Goal: Task Accomplishment & Management: Use online tool/utility

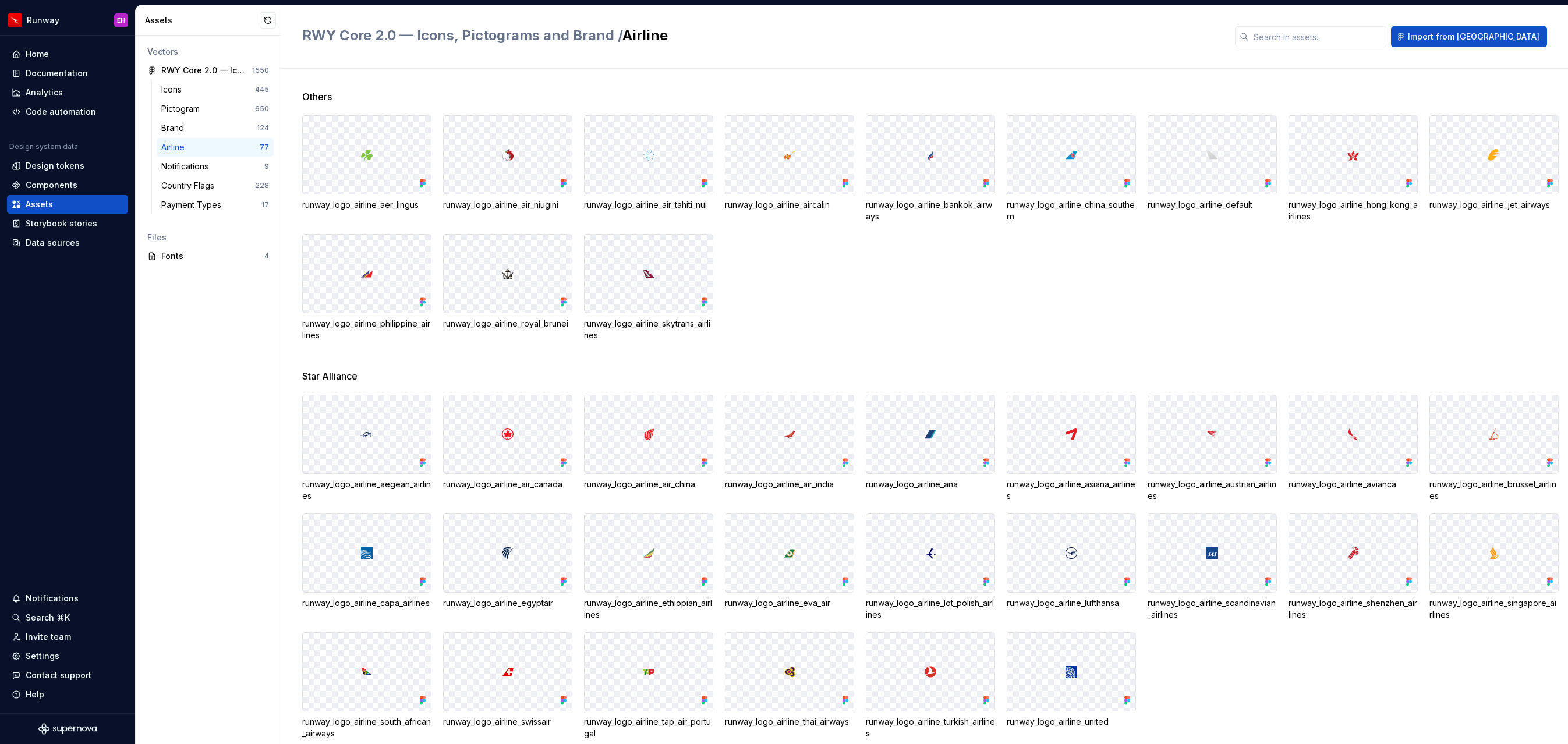
click at [809, 369] on div "Star Alliance" at bounding box center [935, 376] width 1266 height 14
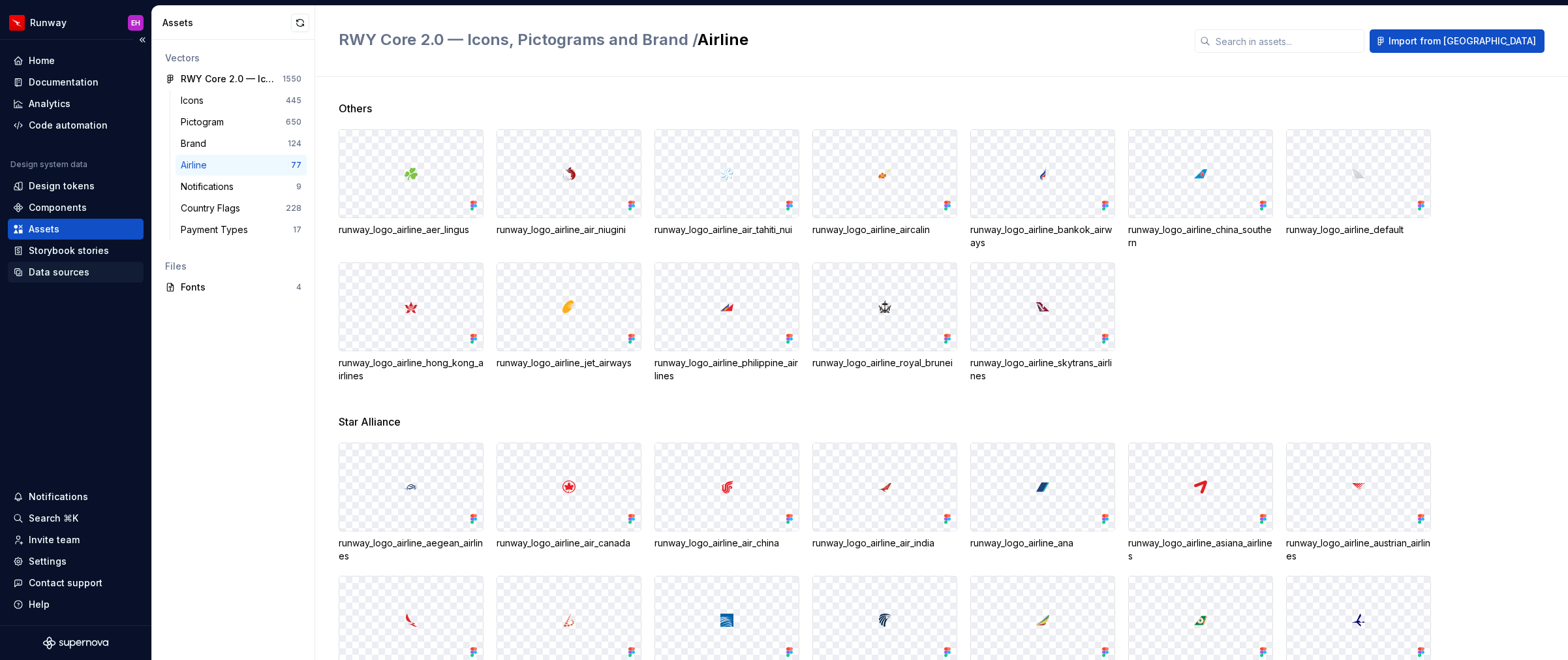
click at [86, 275] on div "Data sources" at bounding box center [75, 272] width 125 height 13
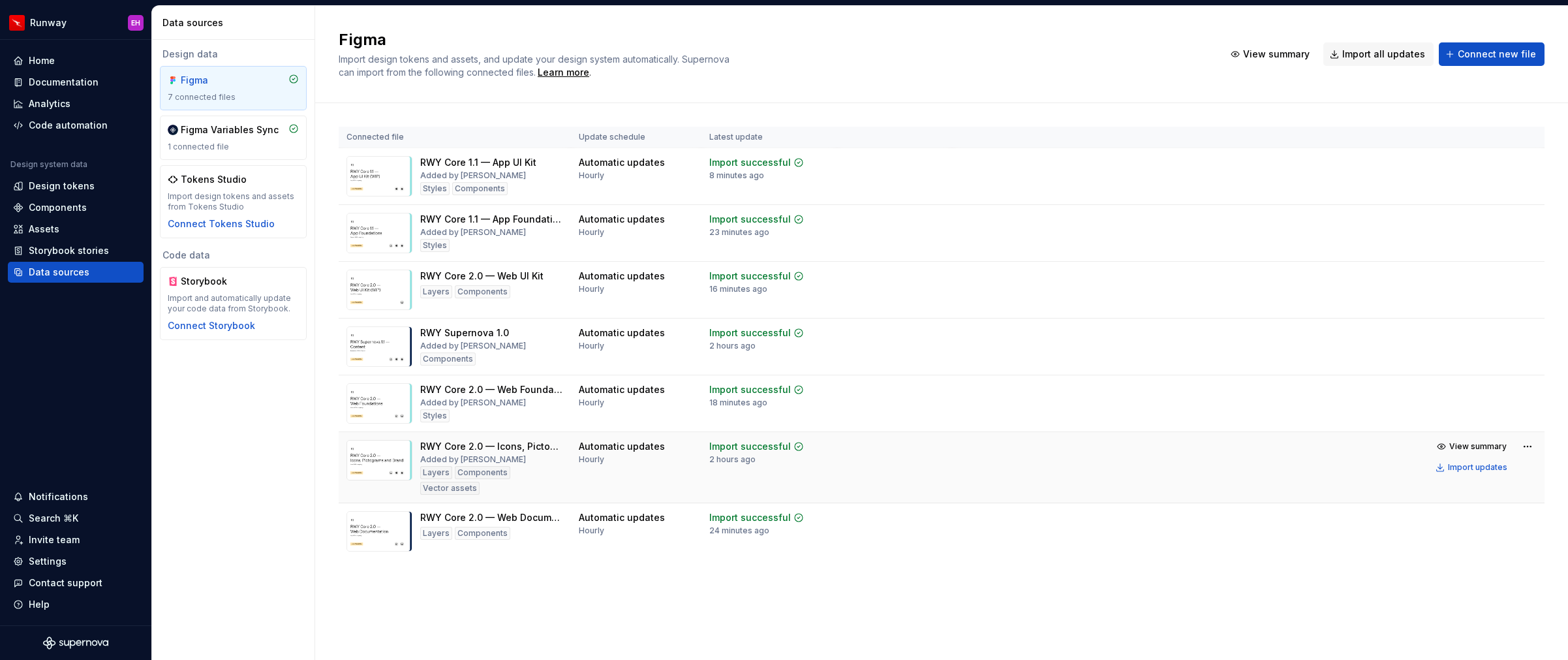
click at [494, 446] on div "RWY Core 2.0 — Icons, Pictograms and Brand" at bounding box center [492, 447] width 143 height 13
click at [1527, 447] on html "Runway EH Home Documentation Analytics Code automation Design system data Desig…" at bounding box center [784, 330] width 1568 height 660
click at [1480, 466] on div "Import updates" at bounding box center [1478, 467] width 60 height 11
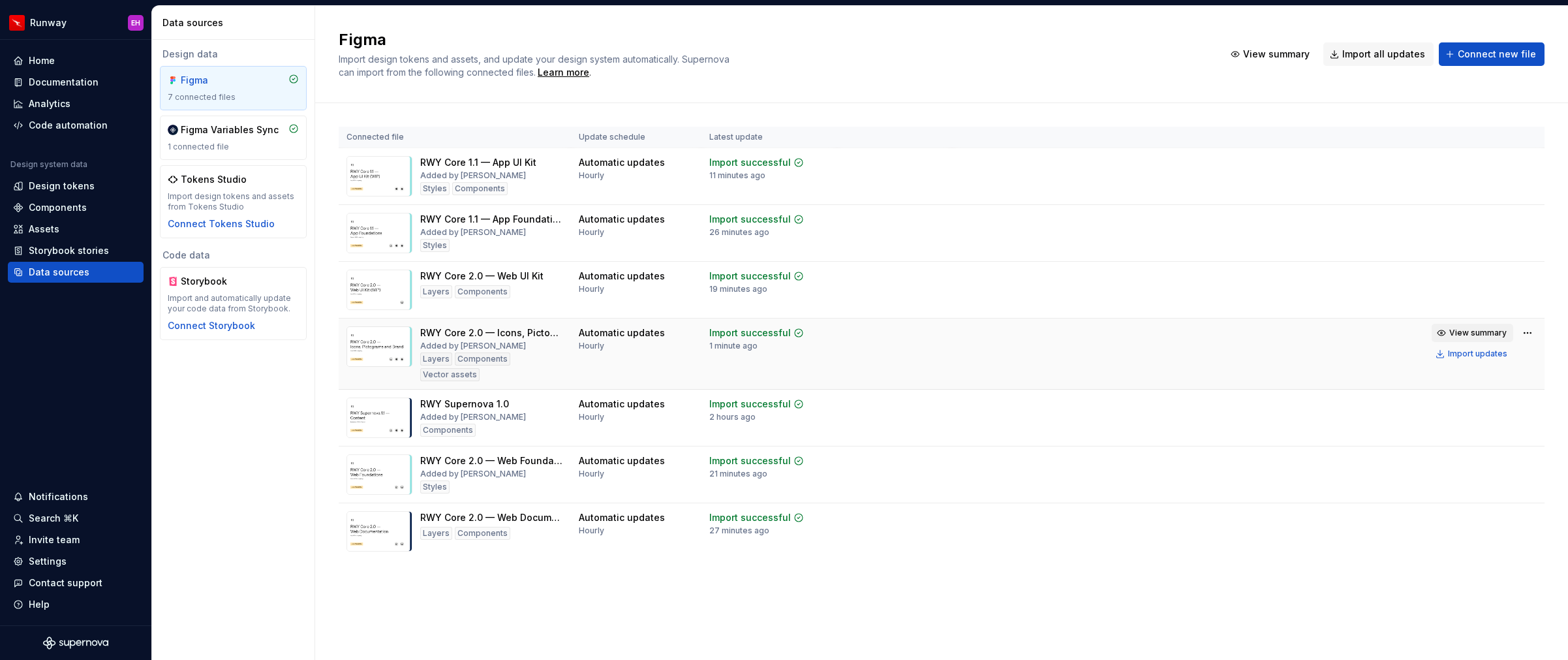
click at [1480, 328] on span "View summary" at bounding box center [1478, 333] width 57 height 11
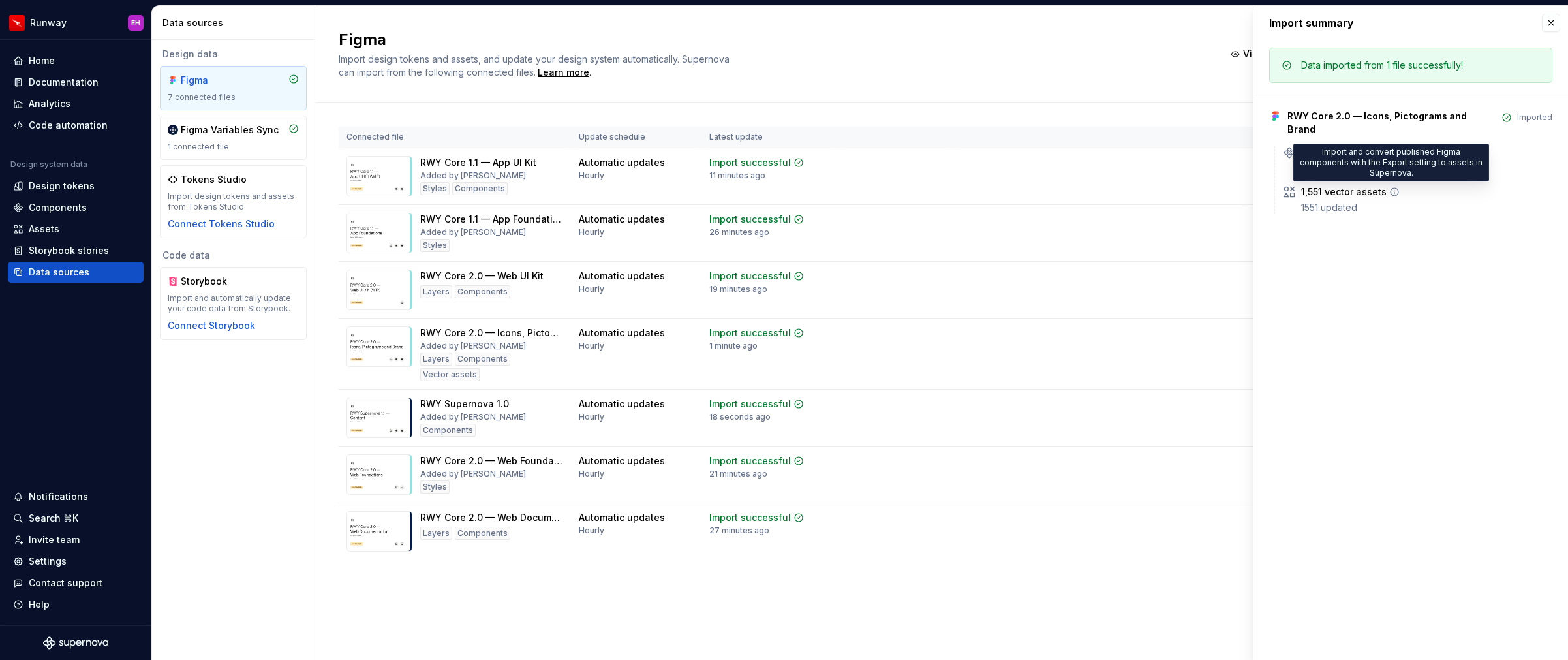
click at [1394, 186] on icon at bounding box center [1395, 191] width 11 height 11
click at [61, 221] on div "Assets" at bounding box center [76, 229] width 136 height 21
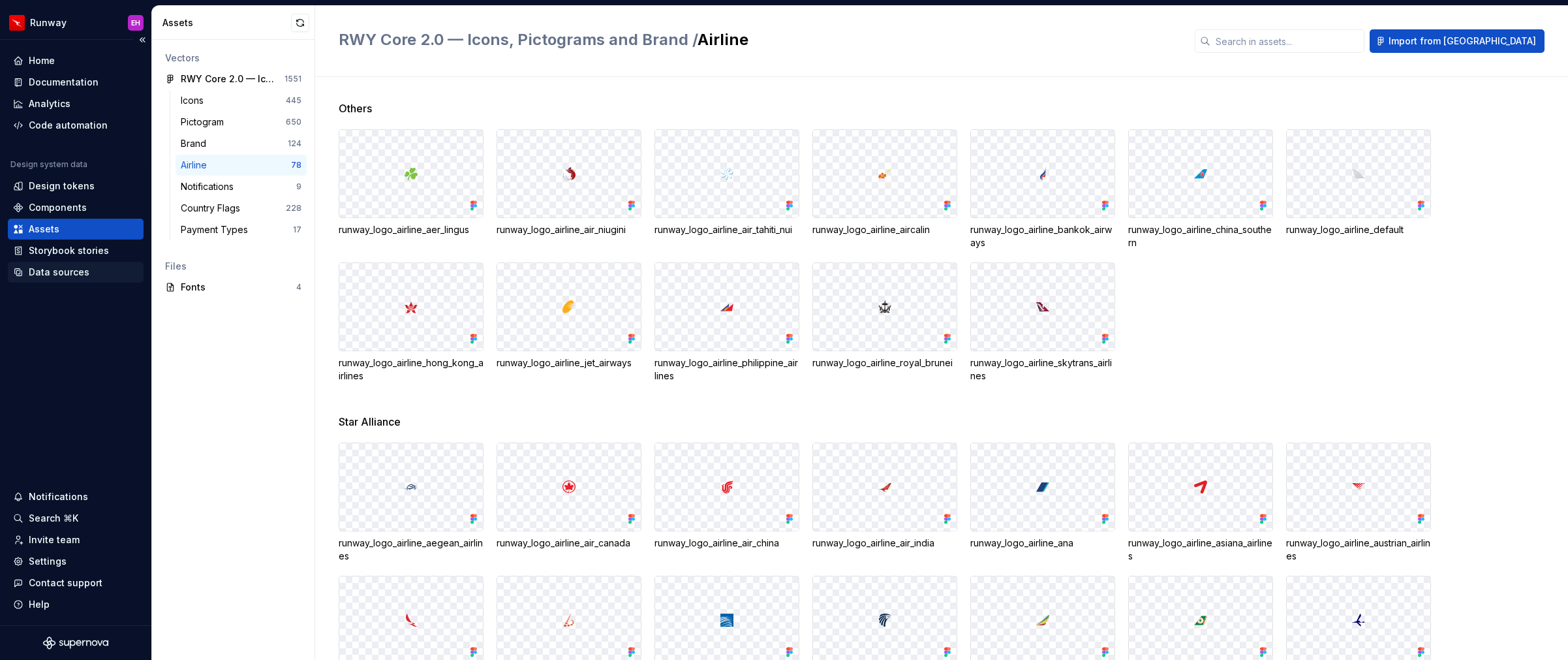
click at [88, 272] on div "Data sources" at bounding box center [75, 272] width 125 height 13
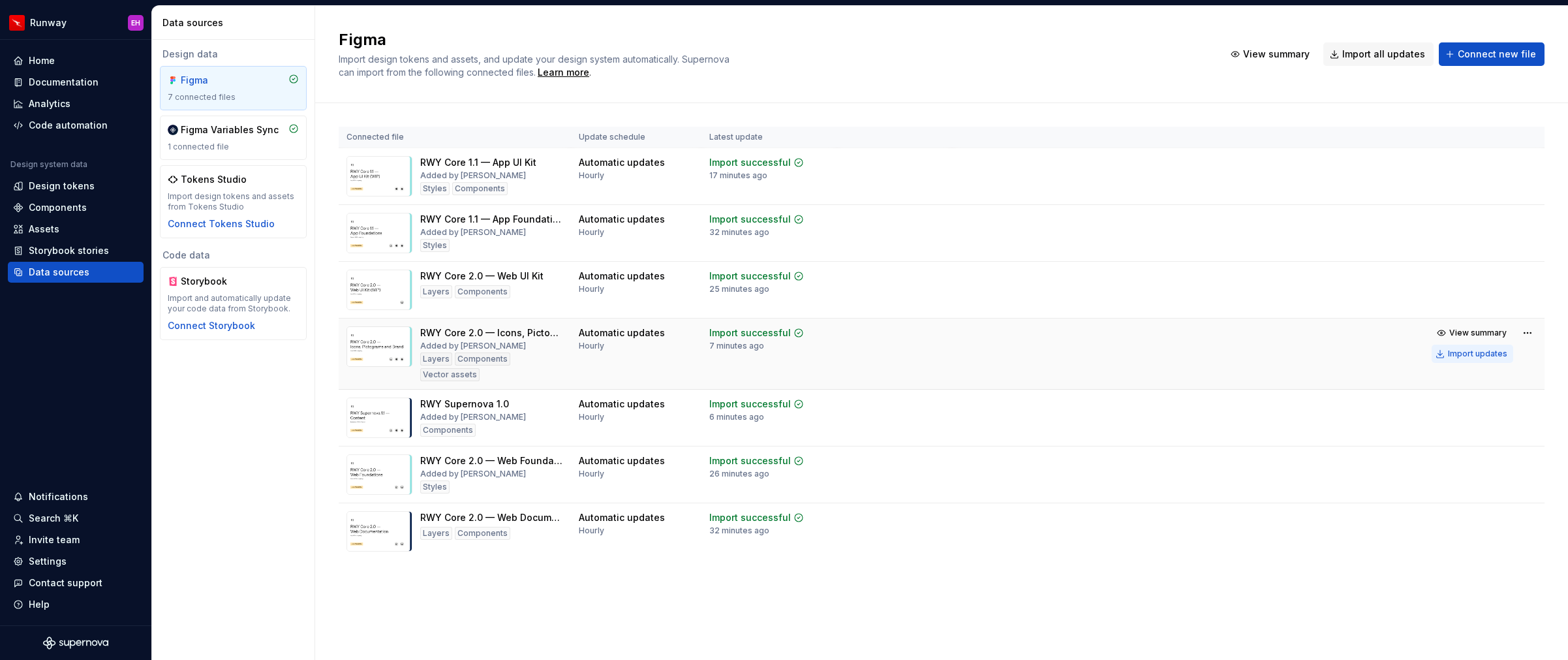
click at [1468, 361] on button "Import updates" at bounding box center [1473, 353] width 82 height 18
click at [1473, 351] on div "Import updates" at bounding box center [1478, 353] width 60 height 11
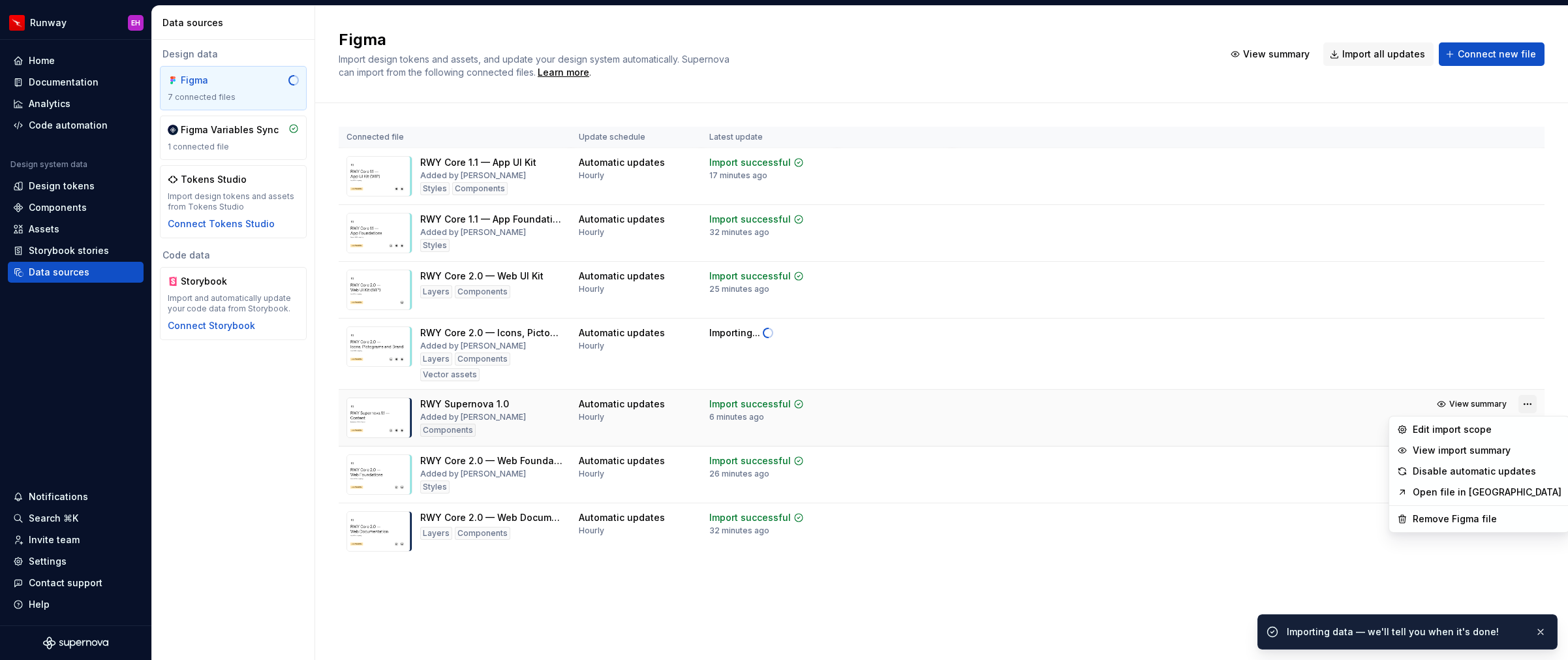
click at [1529, 403] on html "Runway EH Home Documentation Analytics Code automation Design system data Desig…" at bounding box center [784, 330] width 1568 height 660
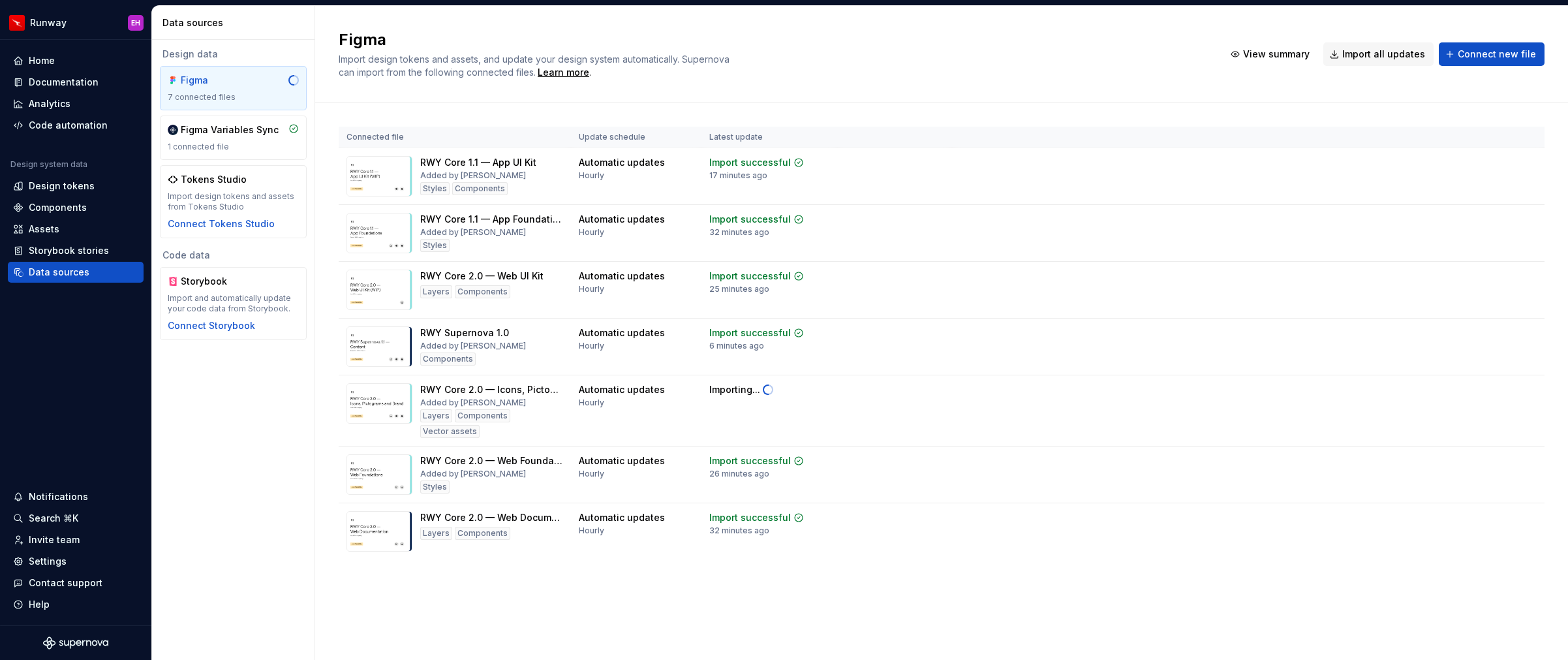
click at [1231, 408] on html "Runway EH Home Documentation Analytics Code automation Design system data Desig…" at bounding box center [784, 330] width 1568 height 660
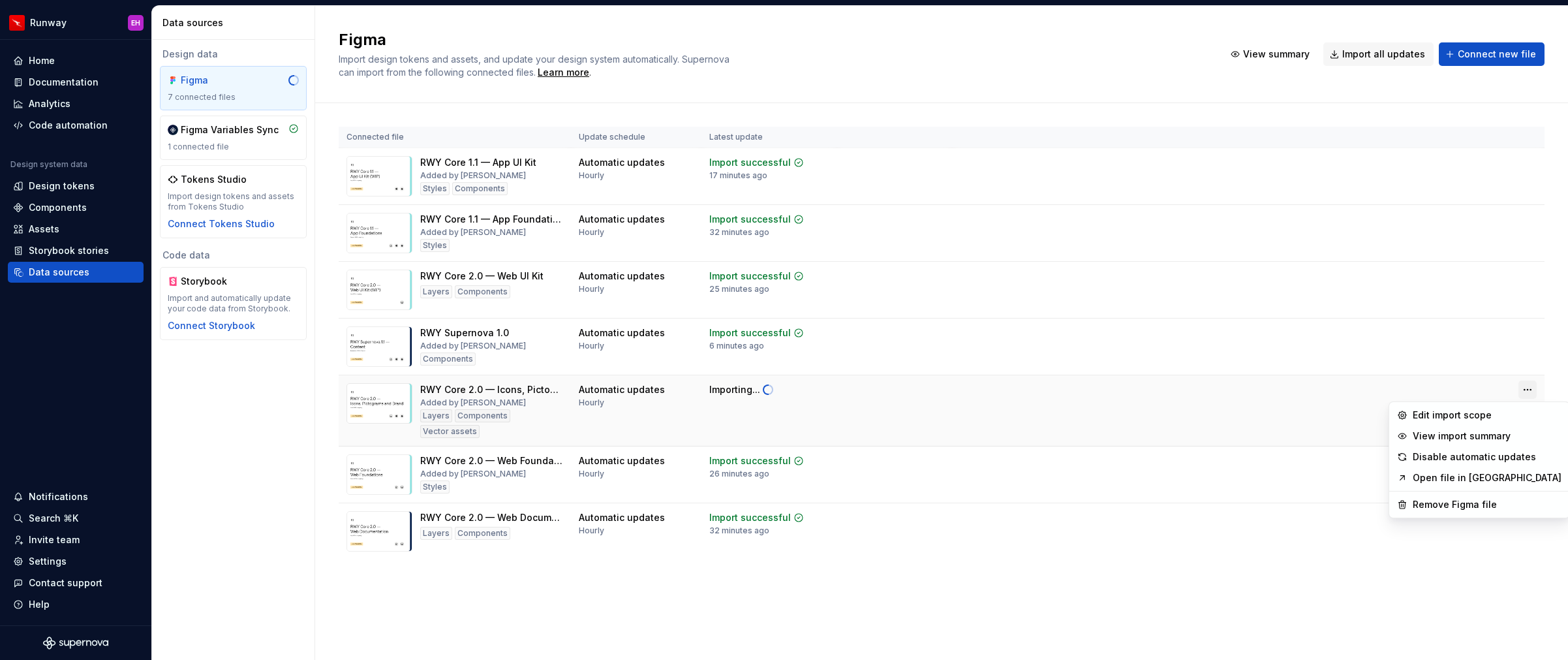
click at [1529, 389] on html "Runway EH Home Documentation Analytics Code automation Design system data Desig…" at bounding box center [784, 330] width 1568 height 660
click at [1506, 437] on div "View import summary" at bounding box center [1487, 436] width 149 height 13
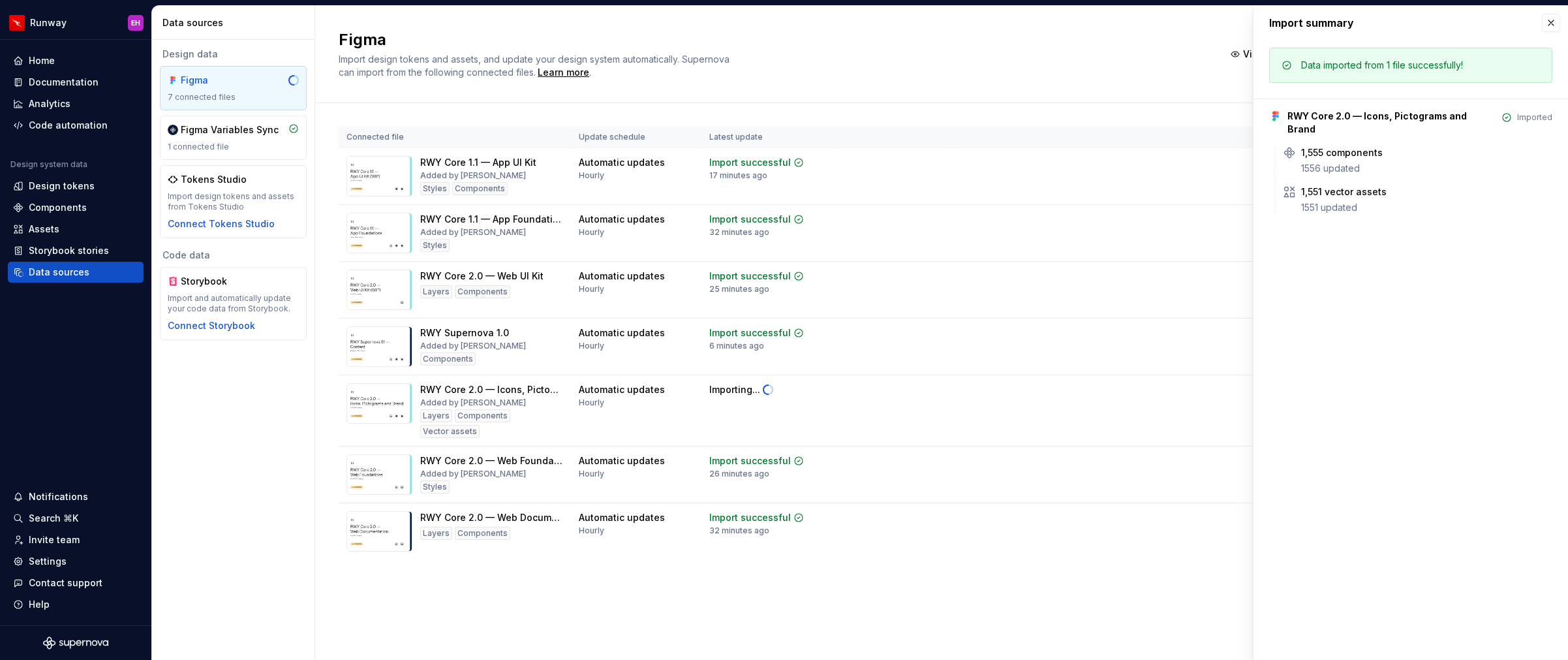
click at [1506, 437] on div "Import summary Import summary Data imported from 1 file successfully! RWY Core …" at bounding box center [1411, 332] width 315 height 653
click at [76, 226] on div "Assets" at bounding box center [75, 229] width 125 height 13
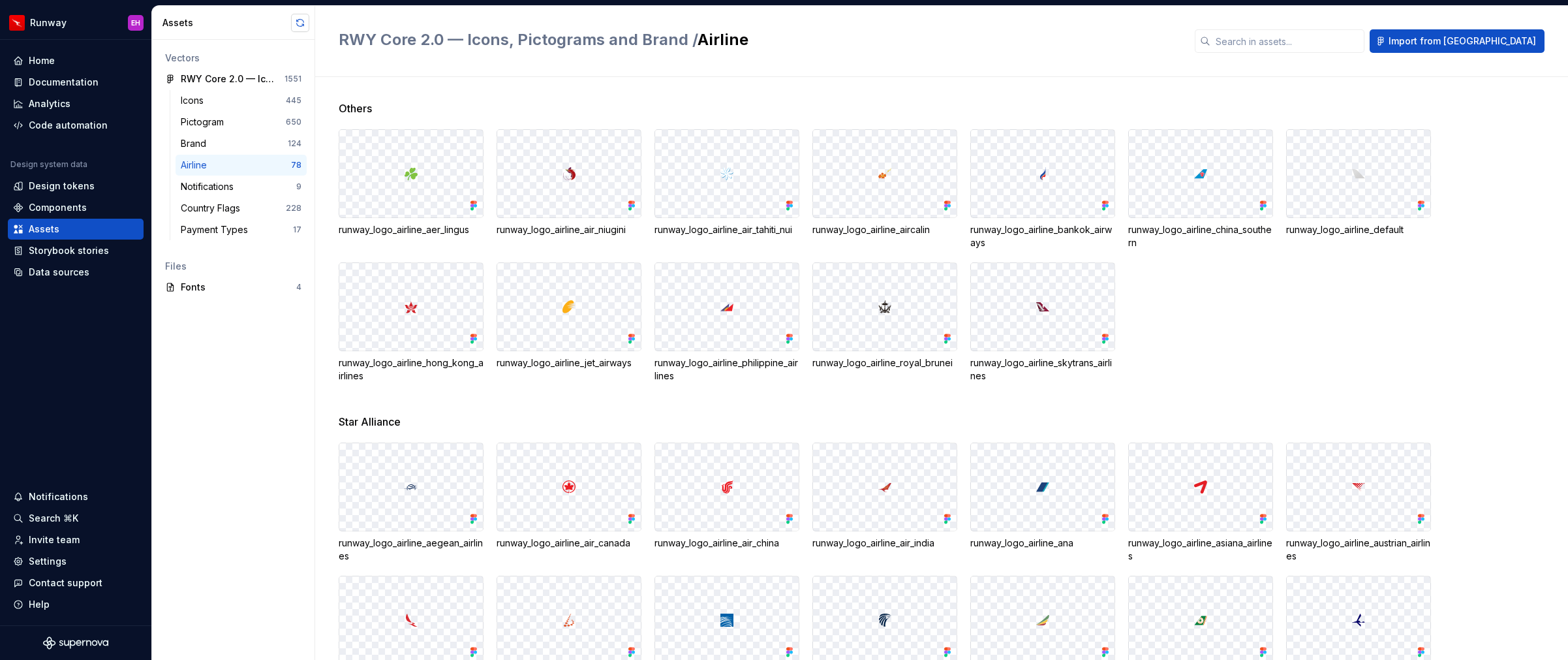
click at [299, 28] on button "button" at bounding box center [300, 23] width 18 height 18
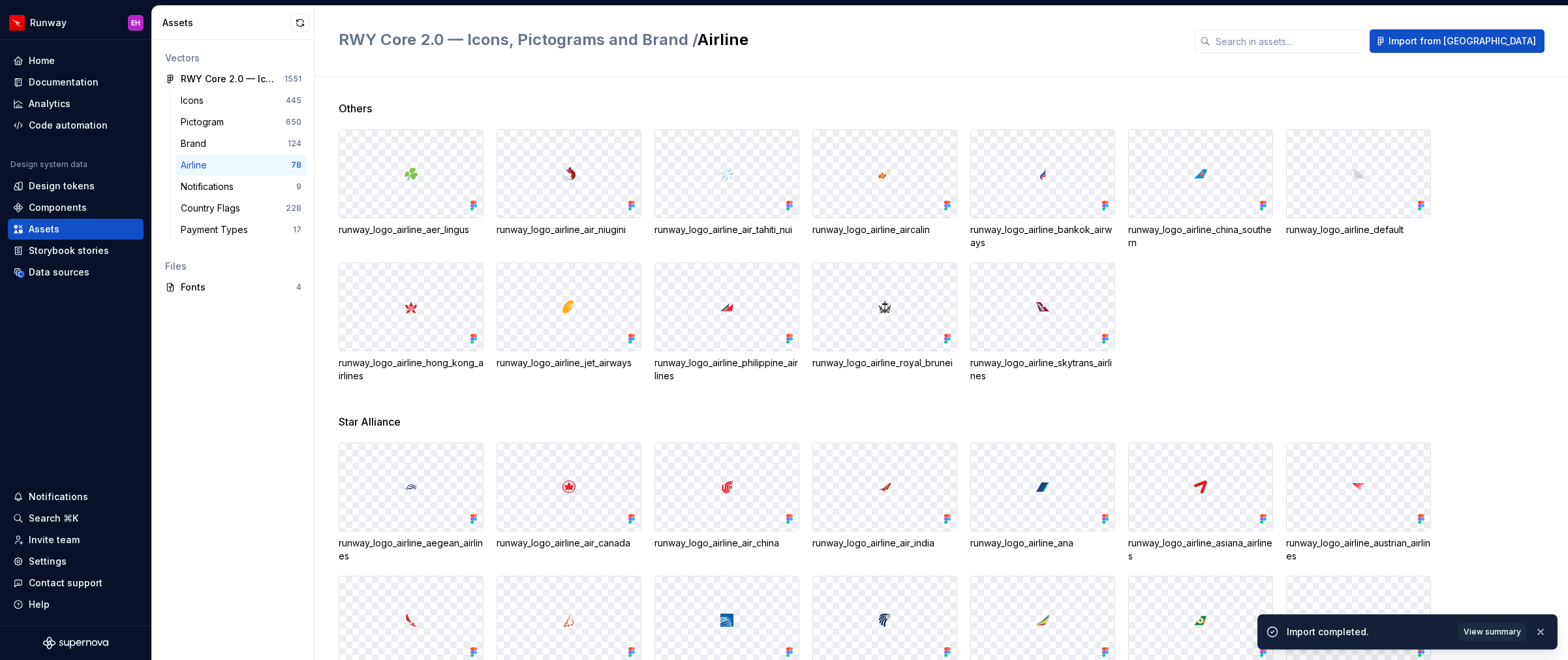
click at [861, 74] on div "RWY Core 2.0 — Icons, Pictograms and Brand / Airline Import from Figma" at bounding box center [941, 41] width 1253 height 71
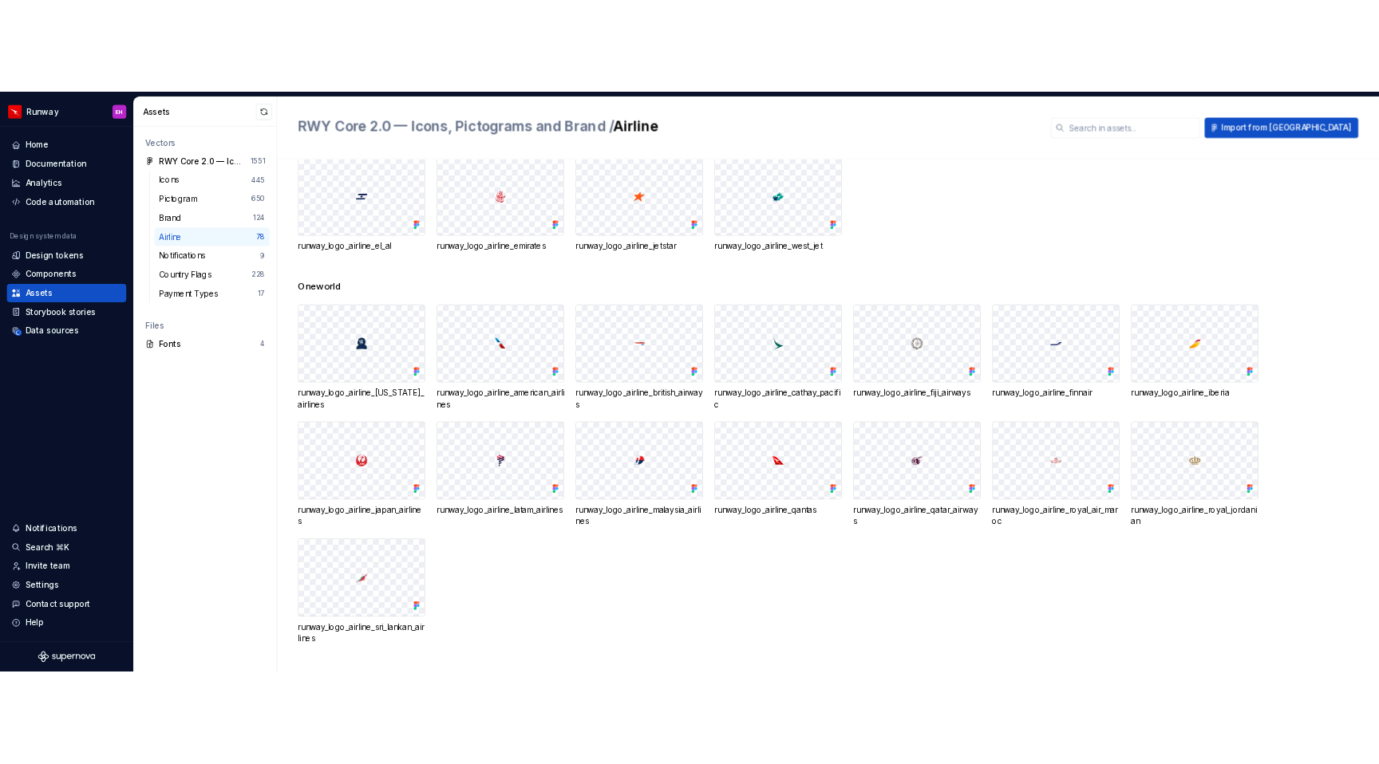
scroll to position [1439, 0]
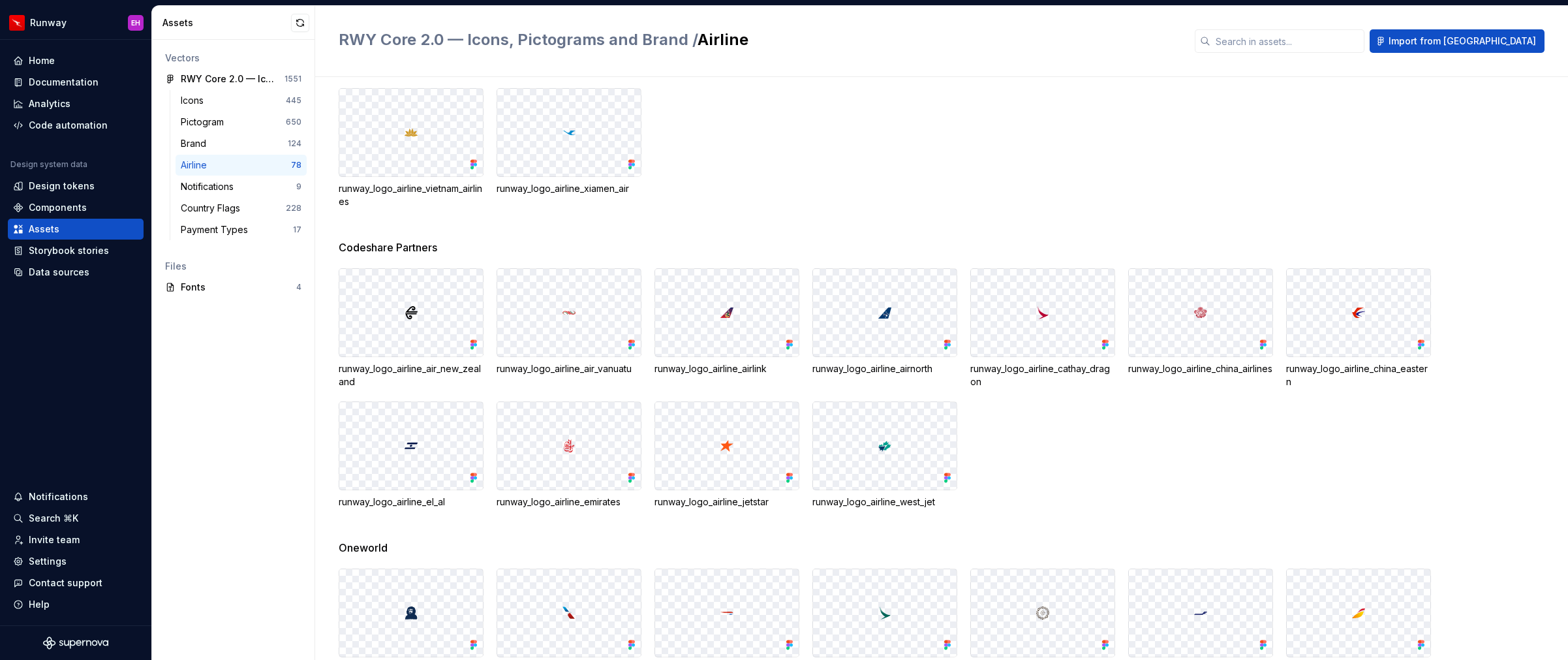
click at [735, 369] on div "runway_logo_airline_airlink" at bounding box center [726, 369] width 145 height 13
click at [97, 116] on div "Code automation" at bounding box center [76, 125] width 136 height 21
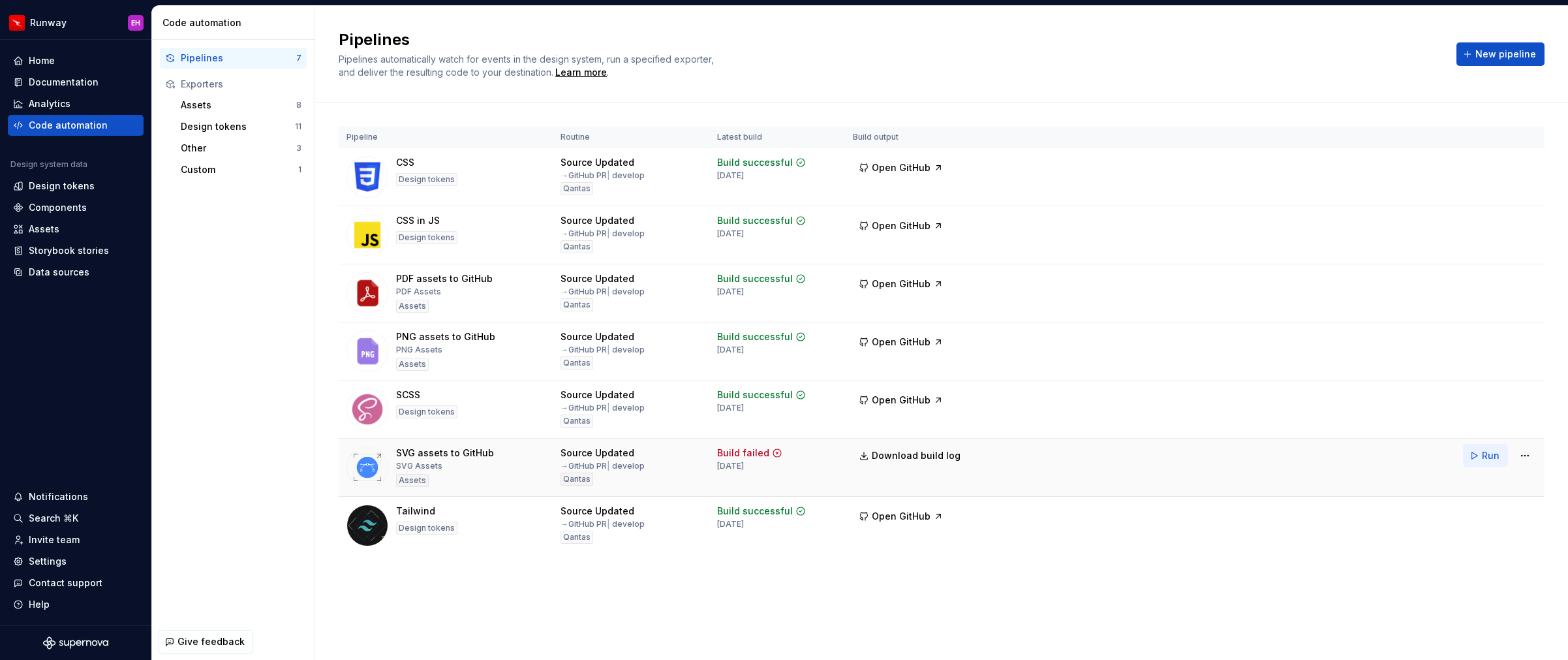
click at [1493, 455] on span "Run" at bounding box center [1491, 456] width 18 height 13
